Goal: Task Accomplishment & Management: Manage account settings

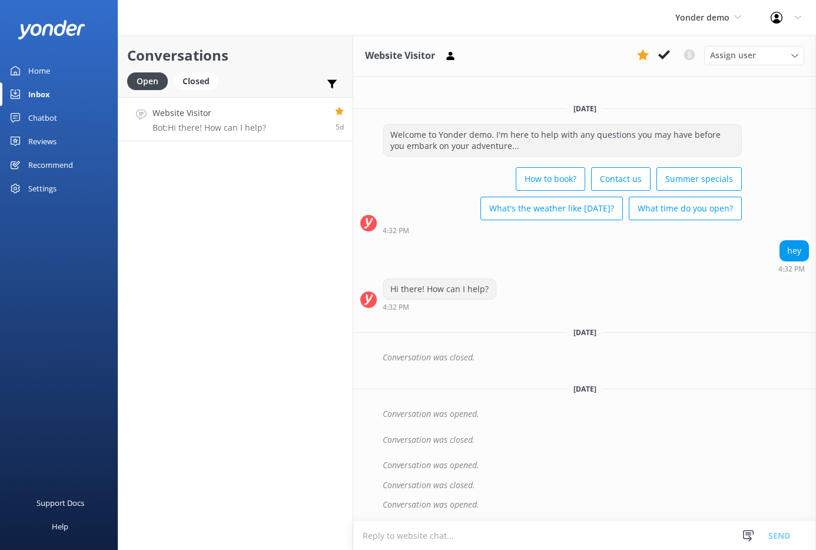
click at [345, 84] on div "Conversations Open Closed Important Converted Assigned to me Unassigned" at bounding box center [235, 66] width 234 height 62
click at [334, 85] on icon at bounding box center [332, 84] width 12 height 12
click at [295, 113] on label "Important" at bounding box center [291, 110] width 105 height 13
click at [250, 113] on input "Important" at bounding box center [245, 111] width 12 height 12
checkbox input "true"
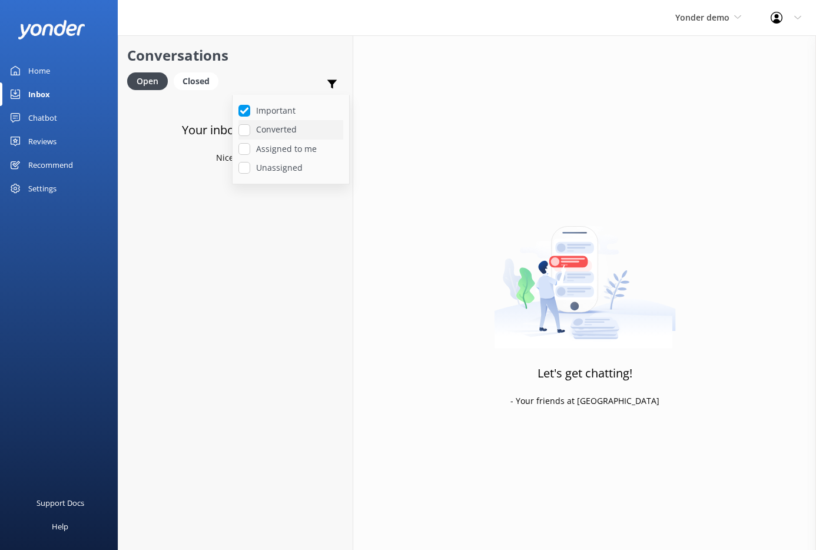
click at [278, 130] on label "Converted" at bounding box center [291, 129] width 105 height 13
click at [250, 130] on input "Converted" at bounding box center [245, 130] width 12 height 12
checkbox input "true"
click at [201, 80] on div "Closed" at bounding box center [196, 81] width 45 height 18
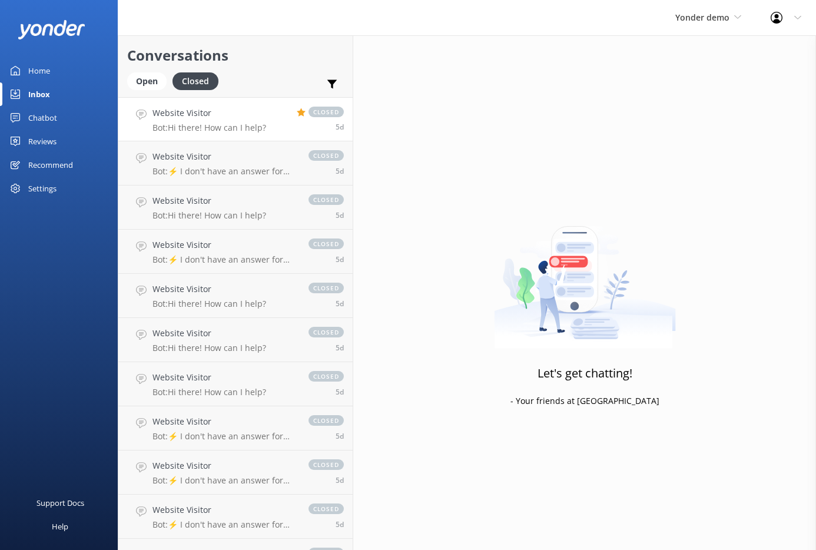
click at [266, 127] on link "Website Visitor Bot: Hi there! How can I help? closed 5d" at bounding box center [235, 119] width 234 height 44
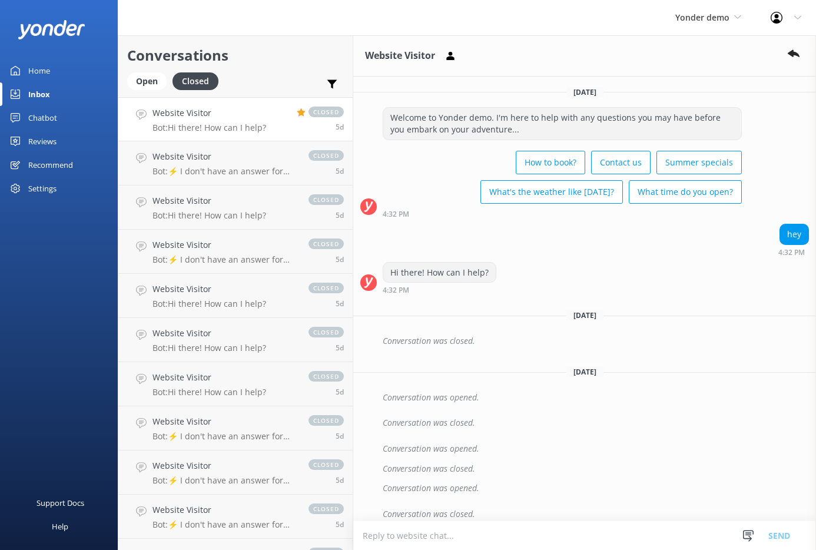
scroll to position [9, 0]
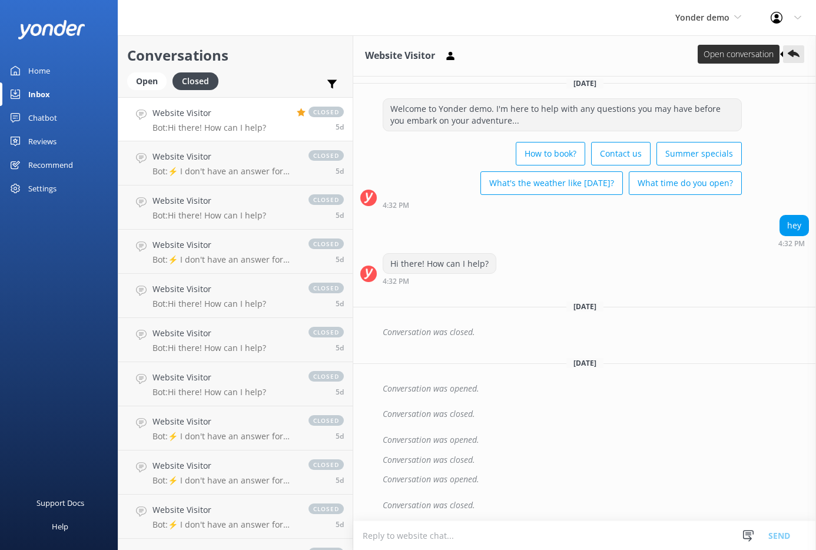
click at [791, 53] on use at bounding box center [794, 54] width 12 height 8
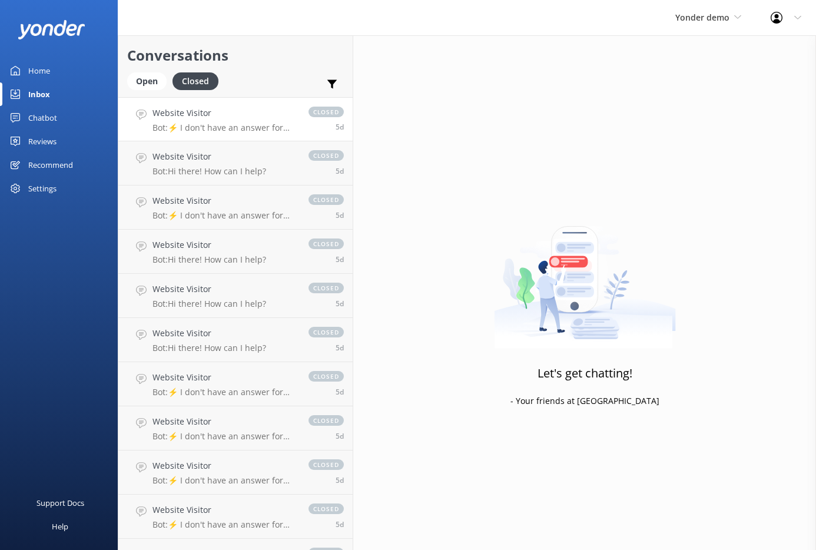
click at [184, 122] on p "Bot: ⚡ I don't have an answer for that in my knowledge base. Please try and rep…" at bounding box center [225, 127] width 144 height 11
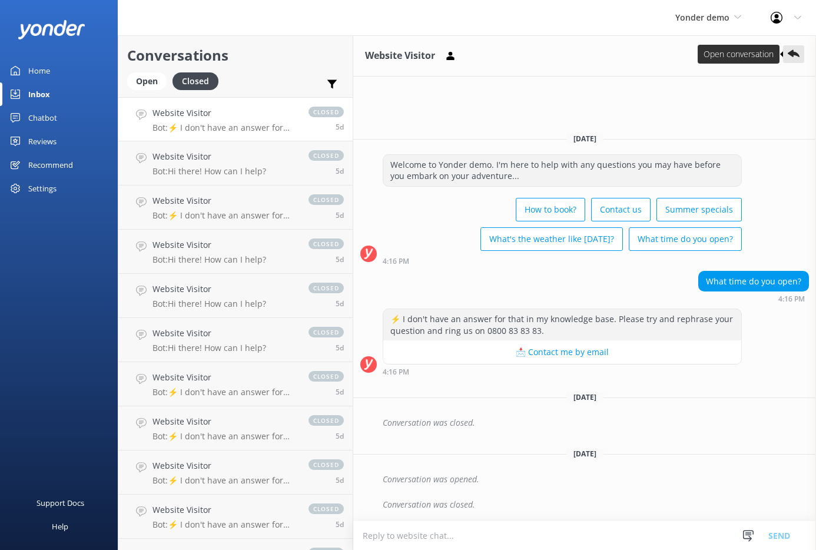
click at [793, 55] on use at bounding box center [794, 54] width 12 height 8
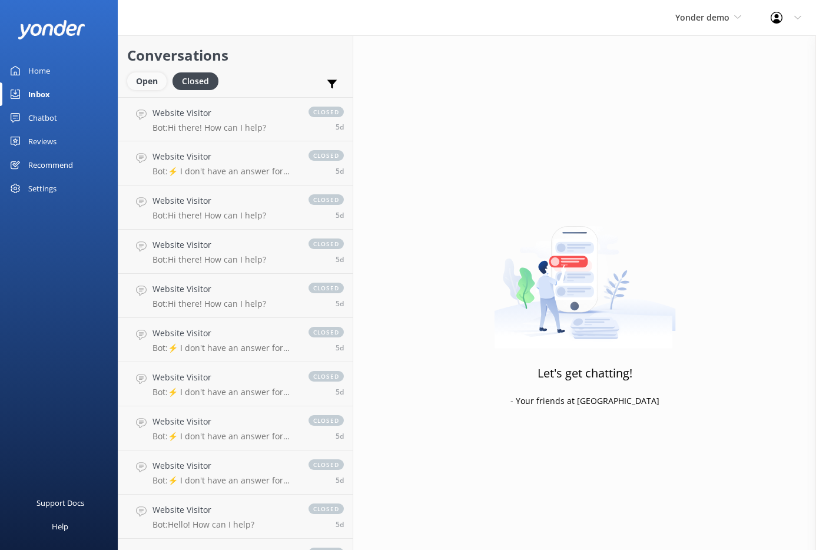
click at [148, 82] on div "Open" at bounding box center [146, 81] width 39 height 18
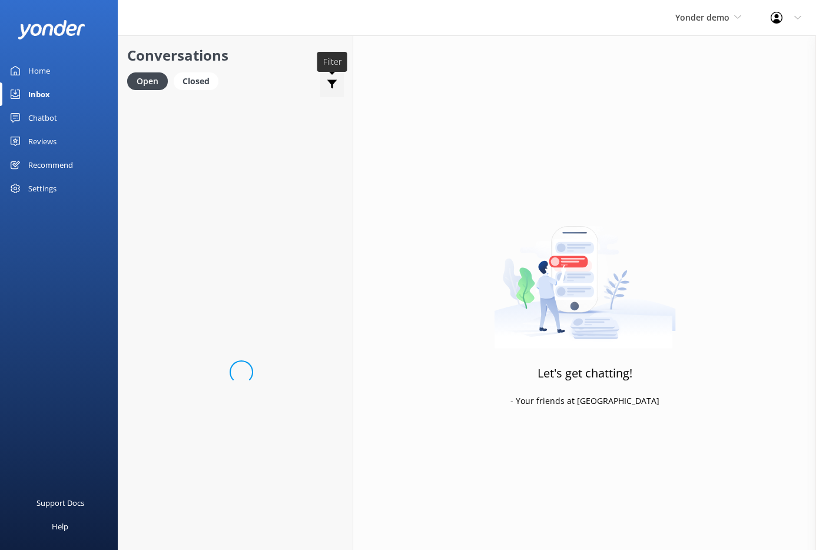
click at [328, 81] on use at bounding box center [332, 84] width 10 height 9
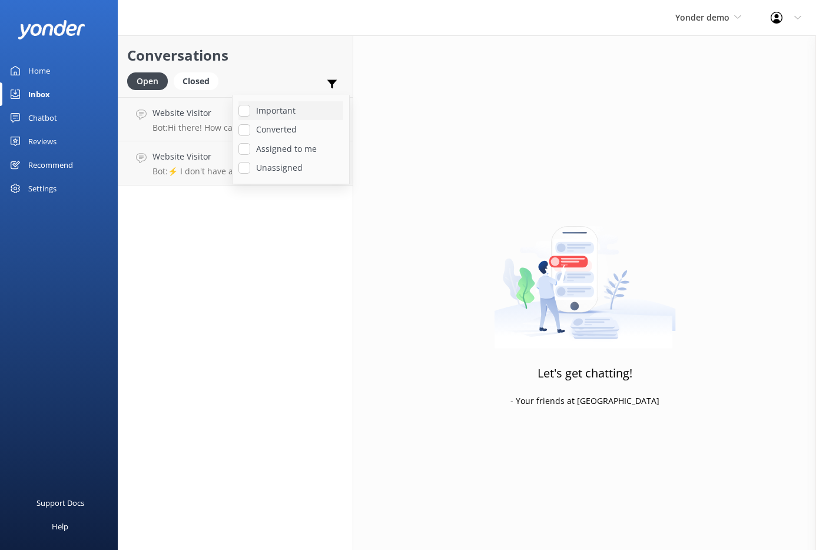
click at [282, 112] on label "Important" at bounding box center [291, 110] width 105 height 13
click at [250, 112] on input "Important" at bounding box center [245, 111] width 12 height 12
checkbox input "true"
click at [278, 130] on label "Converted" at bounding box center [291, 129] width 105 height 13
click at [250, 130] on input "Converted" at bounding box center [245, 130] width 12 height 12
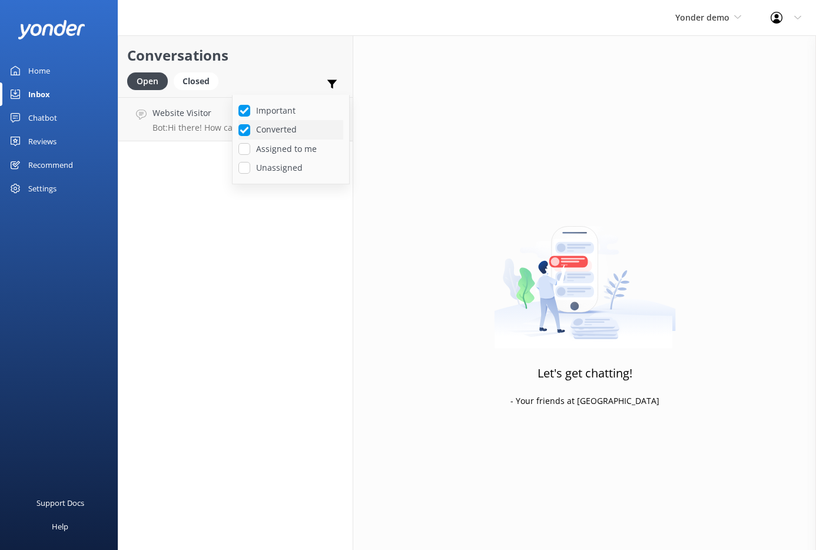
checkbox input "true"
click at [342, 80] on div "Important Converted Assigned to me Unassigned" at bounding box center [332, 86] width 24 height 28
click at [339, 81] on div "Important Converted Assigned to me Unassigned" at bounding box center [332, 86] width 24 height 28
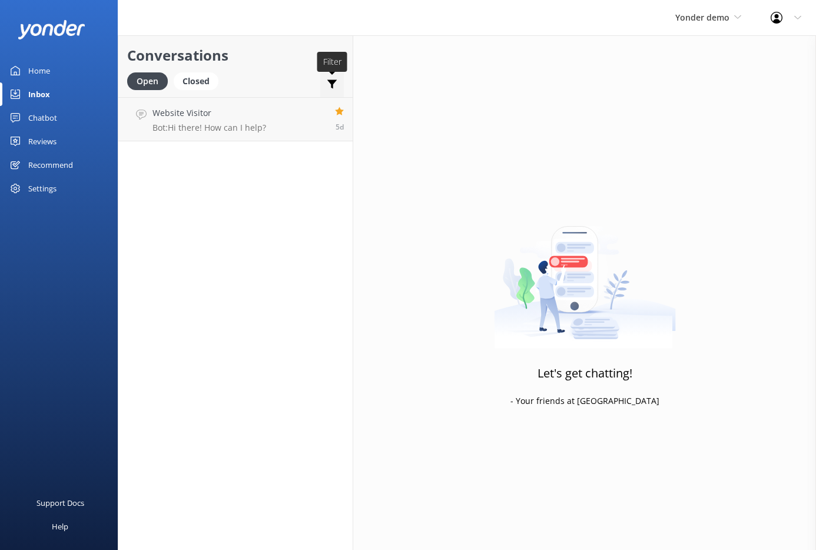
click at [335, 82] on icon at bounding box center [332, 84] width 12 height 12
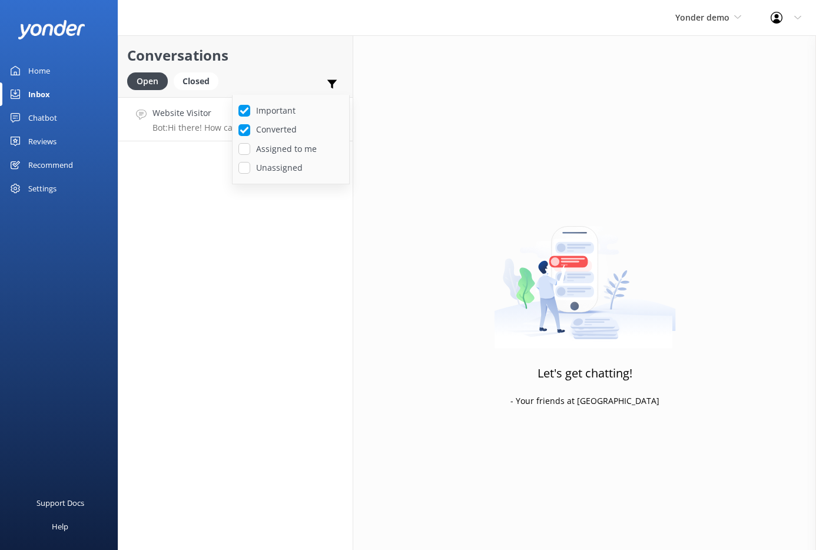
click at [211, 127] on p "Bot: Hi there! How can I help?" at bounding box center [210, 127] width 114 height 11
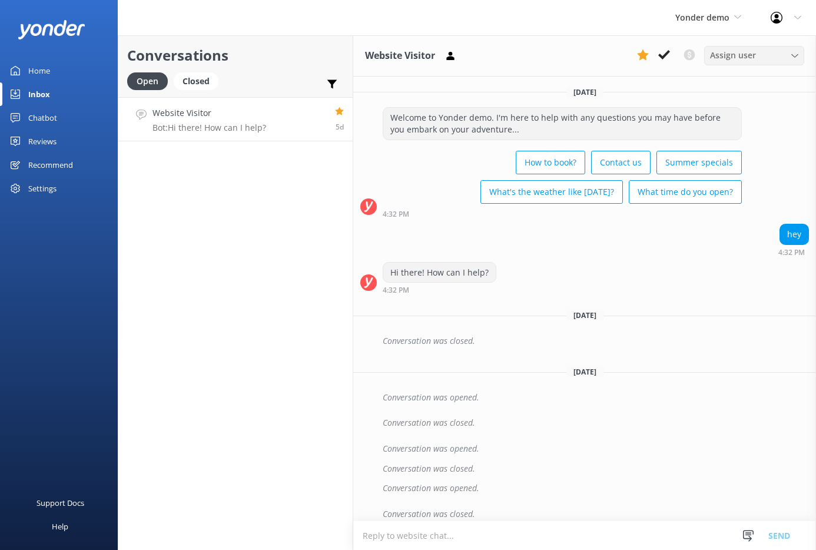
scroll to position [35, 0]
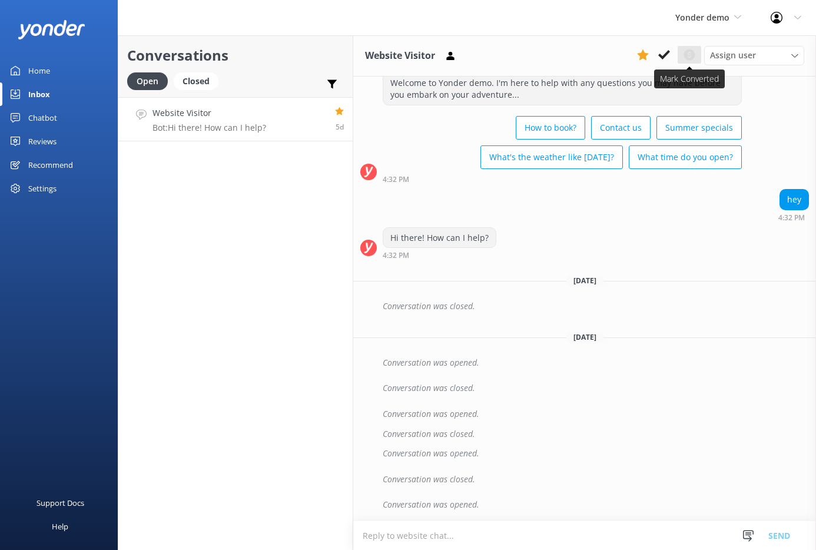
click at [694, 58] on icon at bounding box center [690, 55] width 14 height 14
click at [337, 77] on div "Important Converted Assigned to me Unassigned" at bounding box center [332, 86] width 24 height 28
click at [334, 86] on icon at bounding box center [332, 84] width 12 height 12
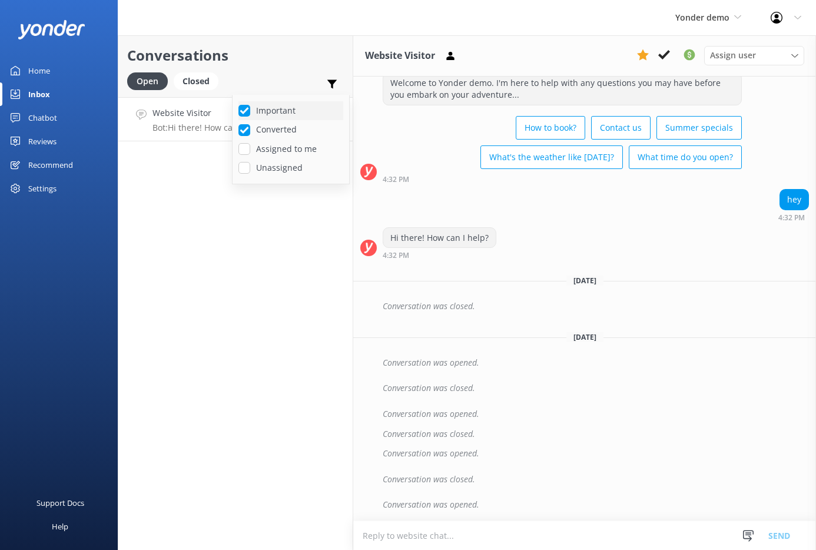
click at [291, 107] on label "Important" at bounding box center [291, 110] width 105 height 13
click at [250, 107] on input "Important" at bounding box center [245, 111] width 12 height 12
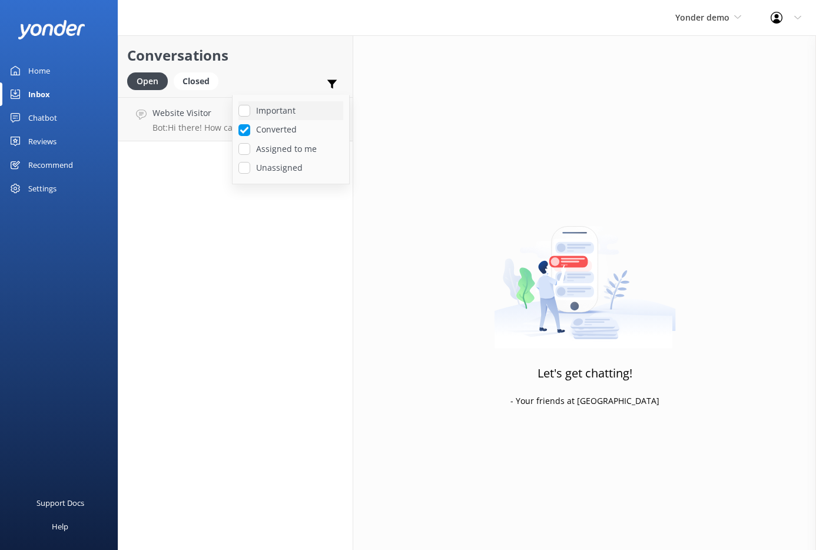
click at [283, 112] on label "Important" at bounding box center [291, 110] width 105 height 13
click at [250, 112] on input "Important" at bounding box center [245, 111] width 12 height 12
checkbox input "true"
